Goal: Information Seeking & Learning: Learn about a topic

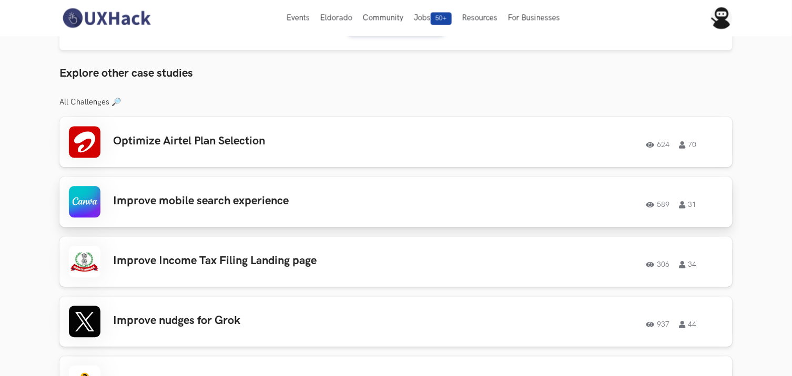
scroll to position [467, 0]
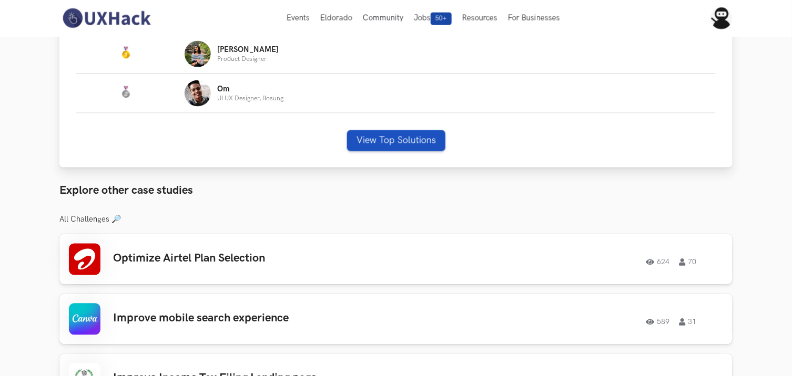
click at [398, 127] on div "# Name #: Name: Shaivy Product Designer #: Name: Om UI UX Designer, Ilosung Vie…" at bounding box center [395, 88] width 673 height 159
click at [394, 140] on button "View Top Solutions" at bounding box center [396, 140] width 98 height 21
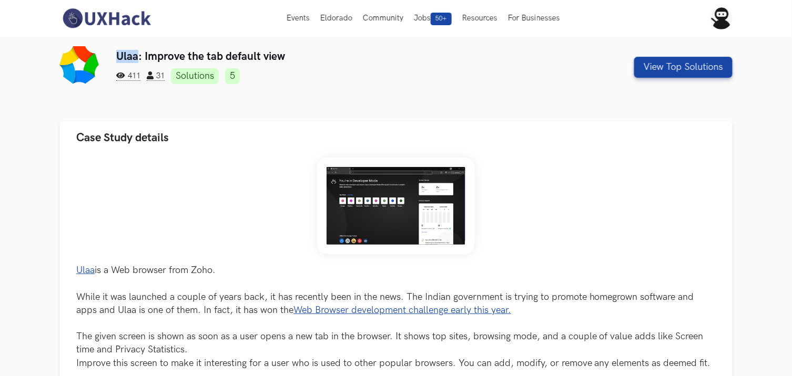
drag, startPoint x: 113, startPoint y: 55, endPoint x: 139, endPoint y: 57, distance: 26.3
click at [139, 57] on div "Ulaa: Improve the tab default view 411 31 Solutions 5 View Top Solutions" at bounding box center [395, 67] width 673 height 42
copy h3 "Ulaa"
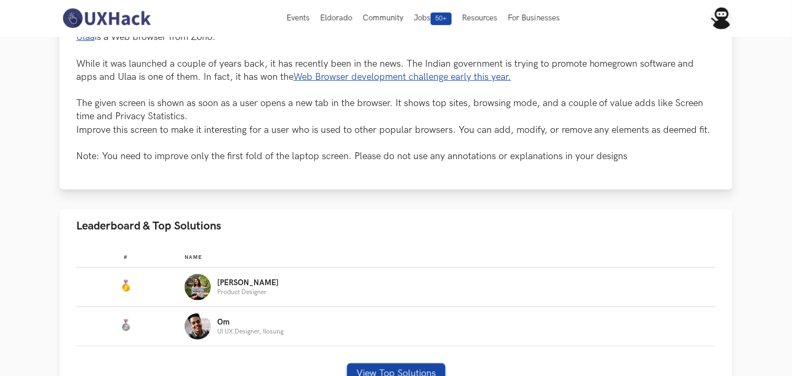
scroll to position [117, 0]
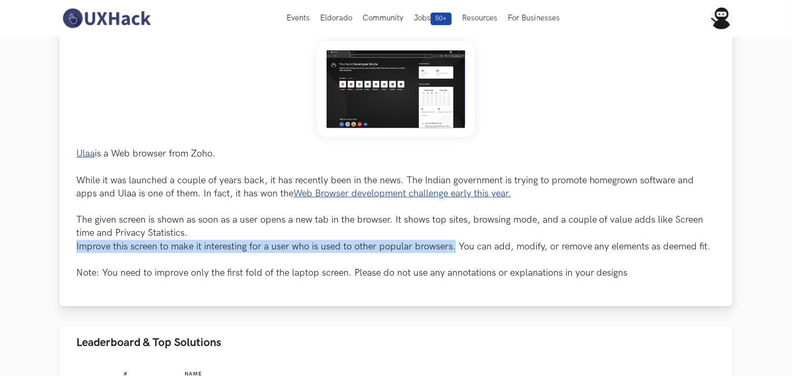
drag, startPoint x: 73, startPoint y: 249, endPoint x: 455, endPoint y: 253, distance: 382.2
click at [455, 253] on div "Ulaa is a Web browser from Zoho. While it was launched a couple of years back, …" at bounding box center [395, 172] width 673 height 269
copy p "Improve this screen to make it interesting for a user who is used to other popu…"
